Goal: Information Seeking & Learning: Find specific fact

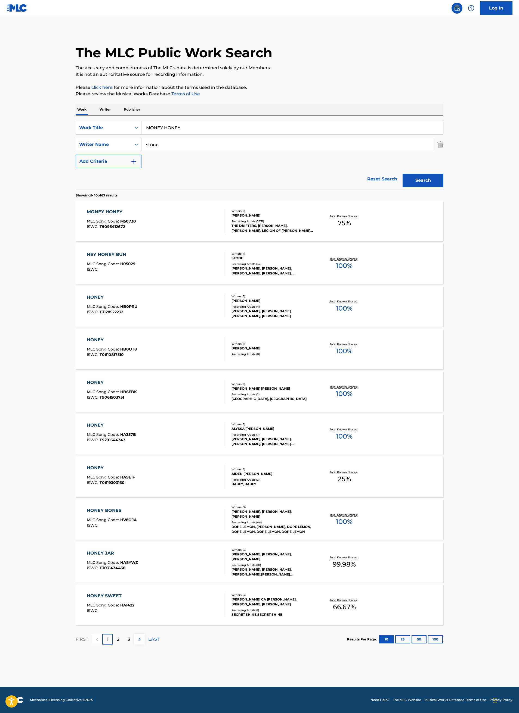
click at [213, 131] on input "MONEY HONEY" at bounding box center [291, 127] width 301 height 13
paste input "DINERO"
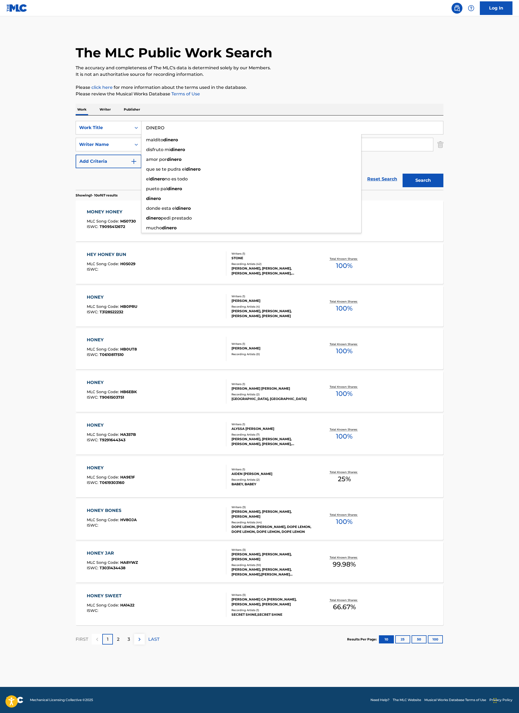
click at [441, 181] on button "Search" at bounding box center [422, 181] width 41 height 14
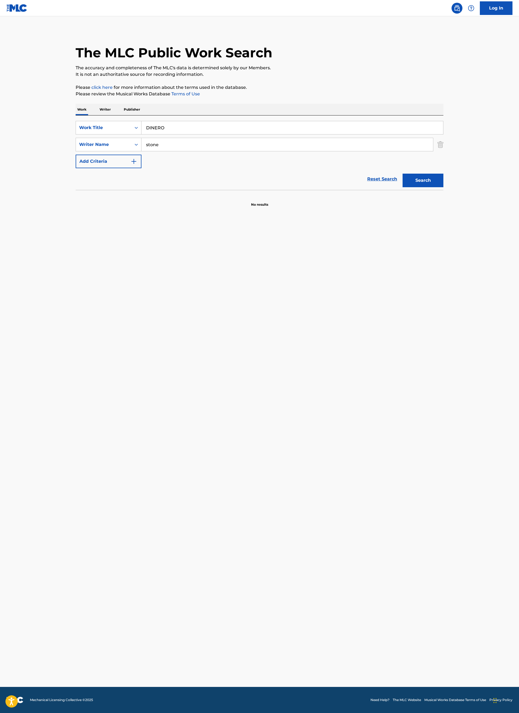
click at [203, 126] on input "DINERO" at bounding box center [291, 127] width 301 height 13
paste input "Y AMOR"
click at [418, 178] on button "Search" at bounding box center [422, 181] width 41 height 14
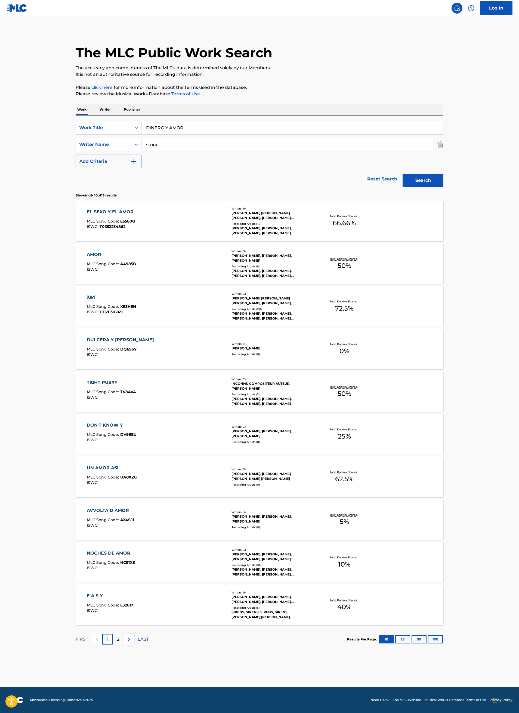
click at [269, 132] on input "DINERO Y AMOR" at bounding box center [291, 127] width 301 height 13
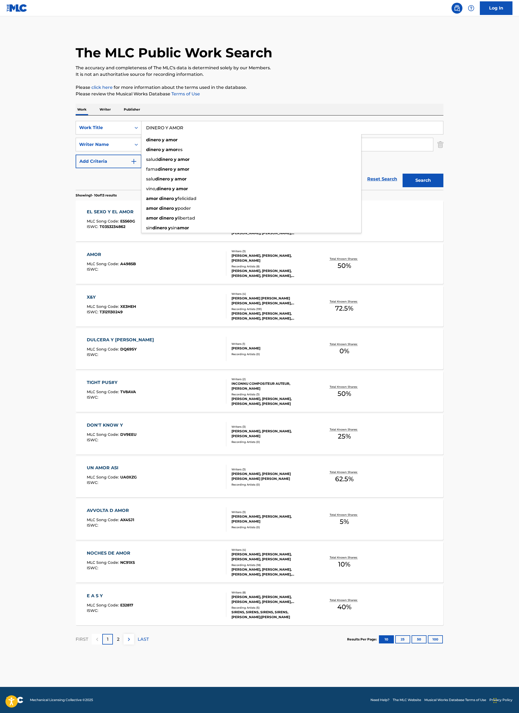
paste input "MI DINERITO"
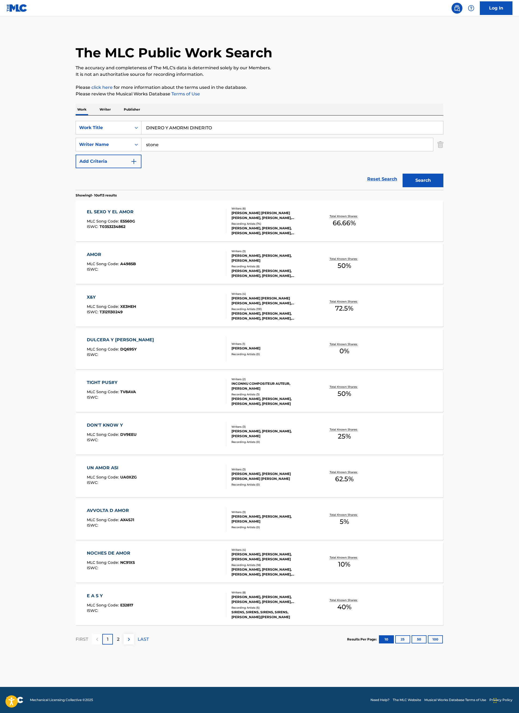
click at [265, 130] on input "DINERO Y AMORMI DINERITO" at bounding box center [291, 127] width 301 height 13
paste input "Search Form"
click at [426, 177] on button "Search" at bounding box center [422, 181] width 41 height 14
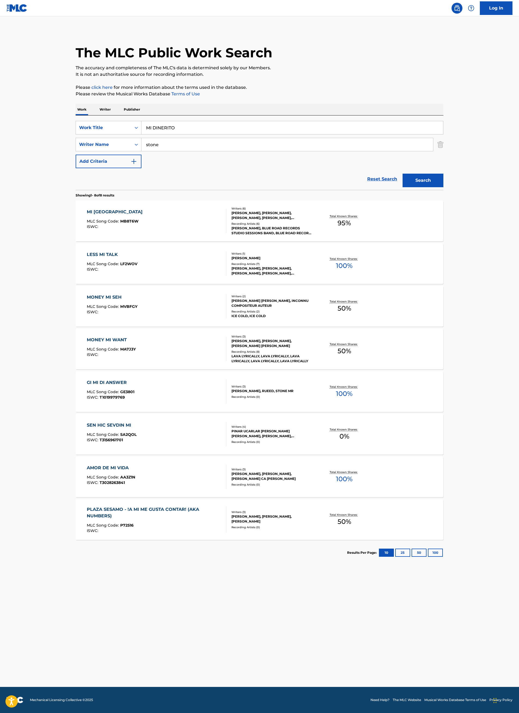
click at [189, 132] on input "MI DINERITO" at bounding box center [291, 127] width 301 height 13
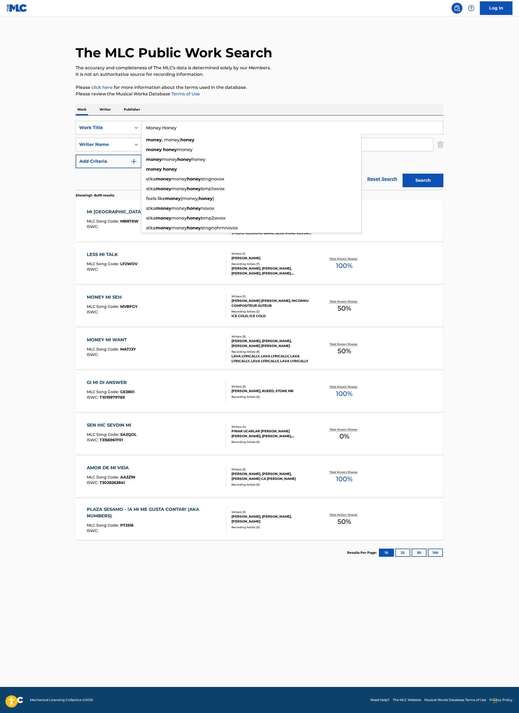
type input "Money Honey"
click at [402, 174] on button "Search" at bounding box center [422, 181] width 41 height 14
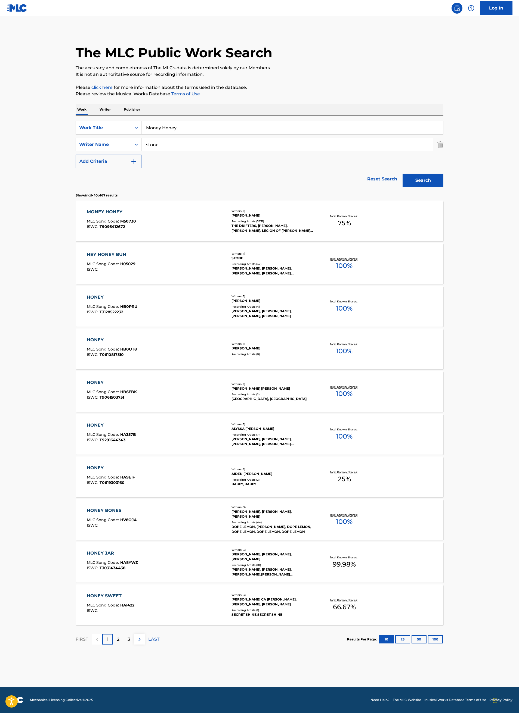
click at [198, 218] on div "MONEY HONEY MLC Song Code : M50730 ISWC : T9095412672" at bounding box center [157, 221] width 140 height 24
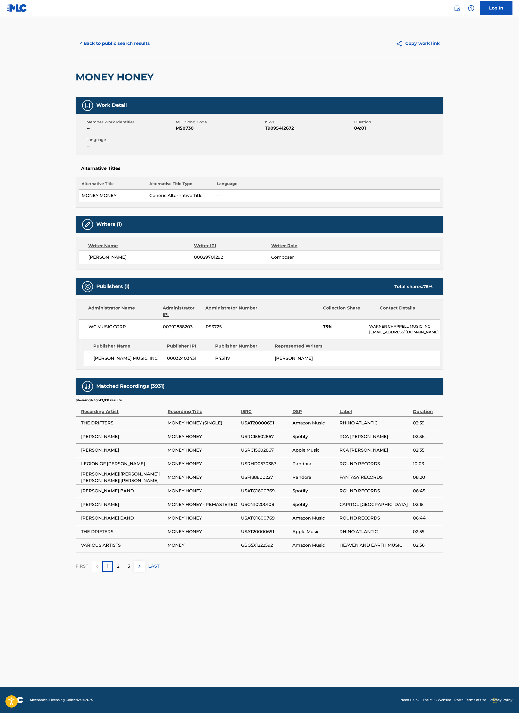
click at [130, 38] on button "< Back to public search results" at bounding box center [115, 44] width 78 height 14
